Goal: Find specific page/section: Find specific page/section

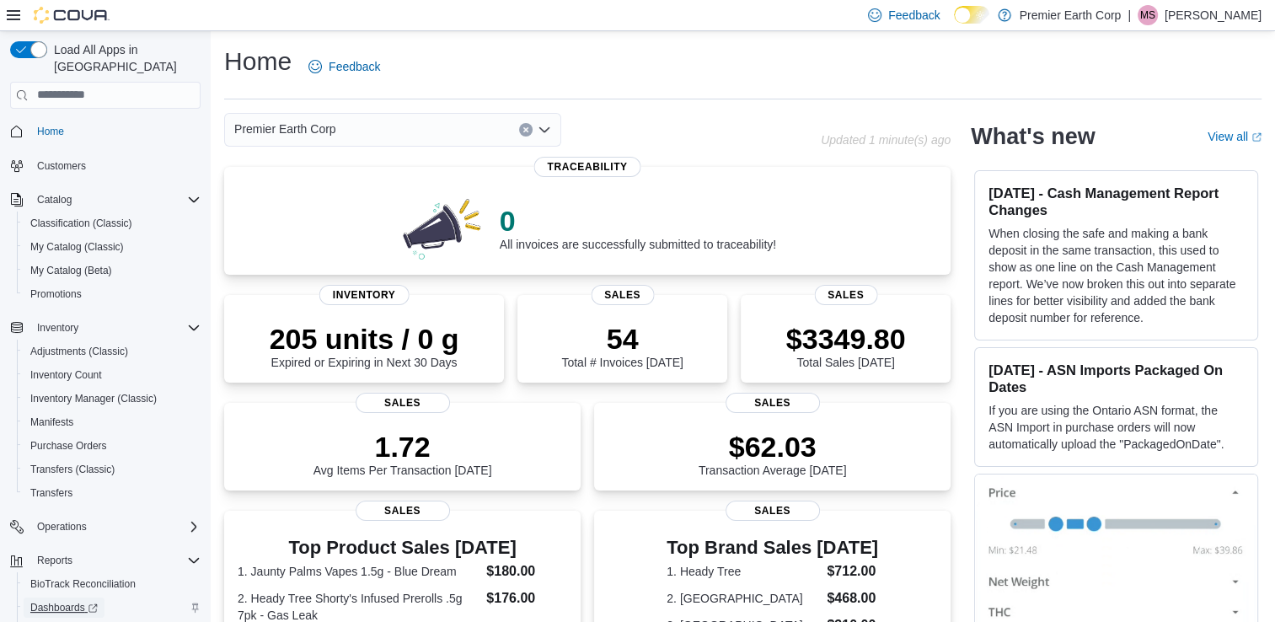
click at [49, 601] on span "Dashboards" at bounding box center [63, 607] width 67 height 13
